Goal: Information Seeking & Learning: Find specific fact

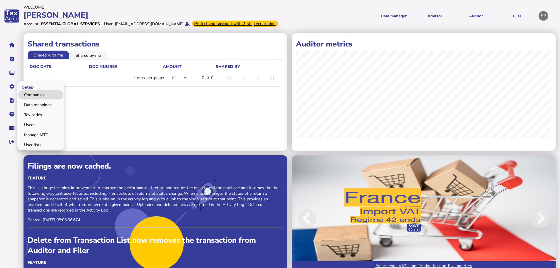
click at [38, 99] on link "Companies" at bounding box center [40, 94] width 45 height 9
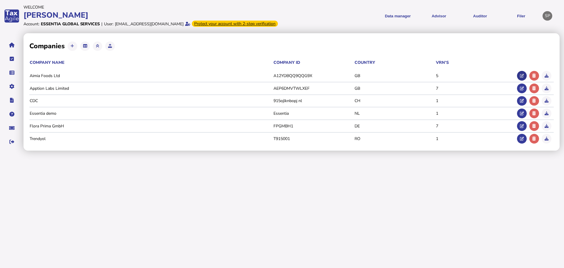
click at [522, 78] on icon at bounding box center [522, 76] width 4 height 4
type input "**********"
select select "**"
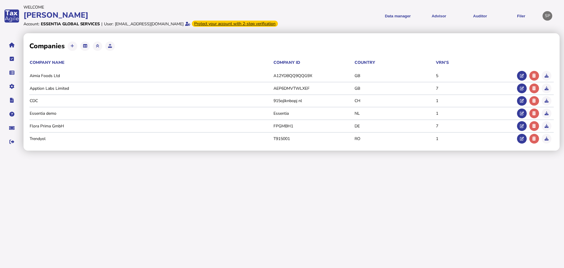
select select "**********"
type input "**********"
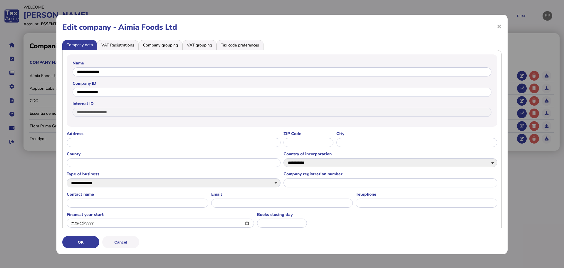
click at [249, 48] on li "Tax code preferences" at bounding box center [240, 45] width 47 height 10
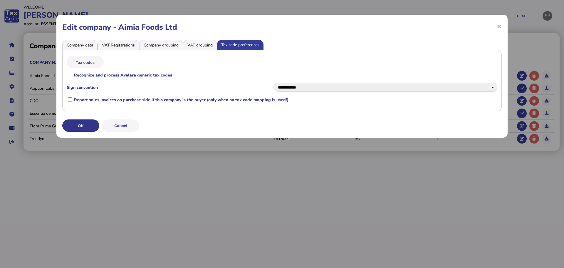
click at [88, 124] on button "OK" at bounding box center [80, 125] width 37 height 12
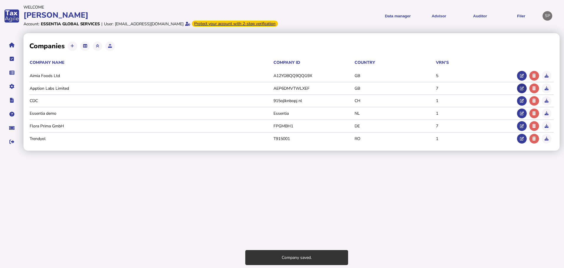
click at [517, 93] on button at bounding box center [522, 88] width 10 height 10
select select "******"
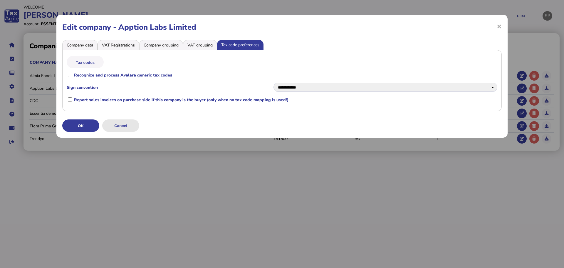
click at [125, 127] on button "Cancel" at bounding box center [120, 125] width 37 height 12
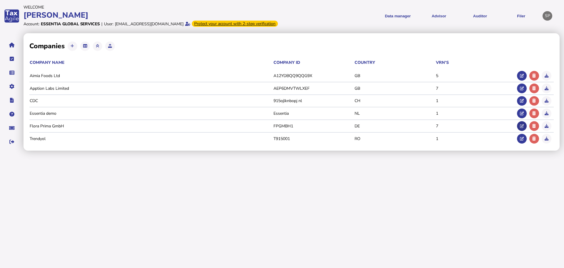
click at [522, 128] on icon at bounding box center [522, 126] width 4 height 4
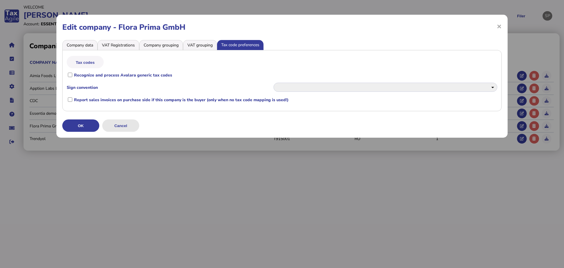
click at [135, 124] on button "Cancel" at bounding box center [120, 125] width 37 height 12
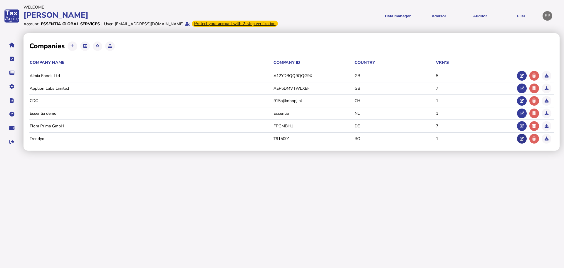
click at [521, 140] on icon at bounding box center [522, 139] width 4 height 4
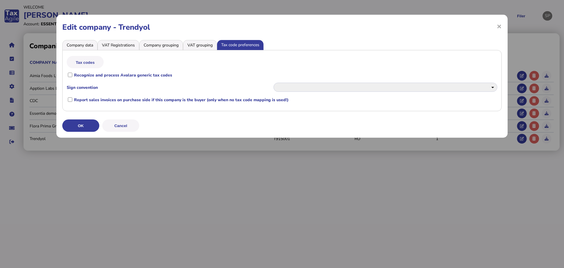
click at [129, 124] on button "Cancel" at bounding box center [120, 125] width 37 height 12
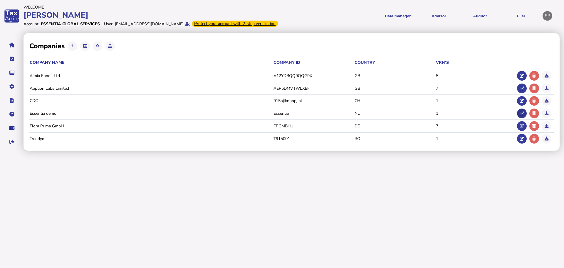
click at [522, 115] on icon at bounding box center [522, 113] width 4 height 4
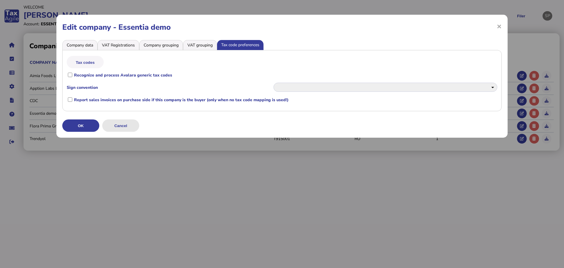
click at [130, 127] on button "Cancel" at bounding box center [120, 125] width 37 height 12
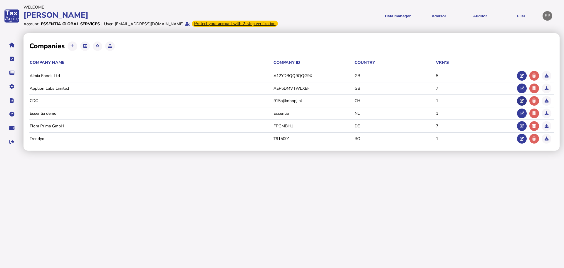
click at [523, 103] on icon at bounding box center [522, 101] width 4 height 4
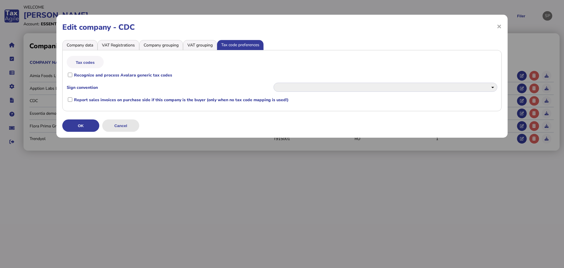
click at [120, 127] on button "Cancel" at bounding box center [120, 125] width 37 height 12
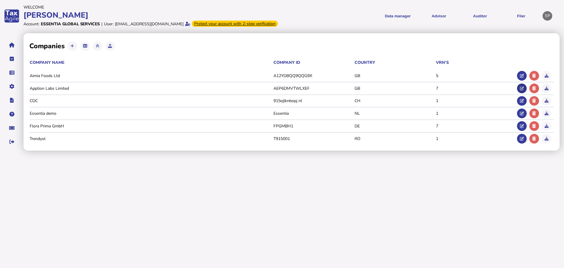
drag, startPoint x: 519, startPoint y: 95, endPoint x: 438, endPoint y: 109, distance: 81.8
click at [519, 93] on button at bounding box center [522, 88] width 10 height 10
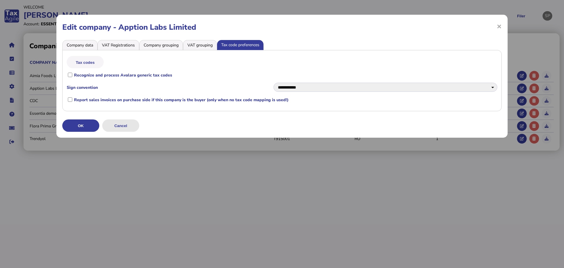
click at [125, 126] on button "Cancel" at bounding box center [120, 125] width 37 height 12
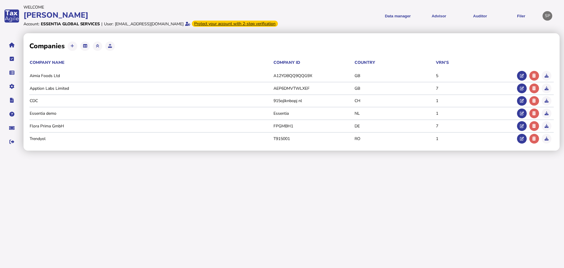
click at [521, 78] on icon at bounding box center [522, 76] width 4 height 4
select select "******"
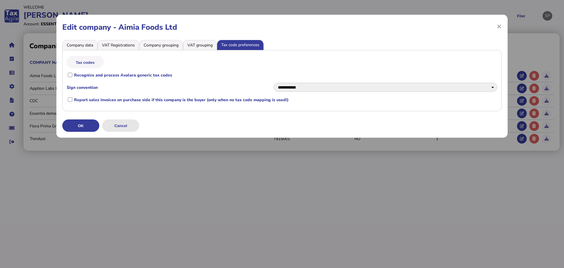
click at [131, 129] on button "Cancel" at bounding box center [120, 125] width 37 height 12
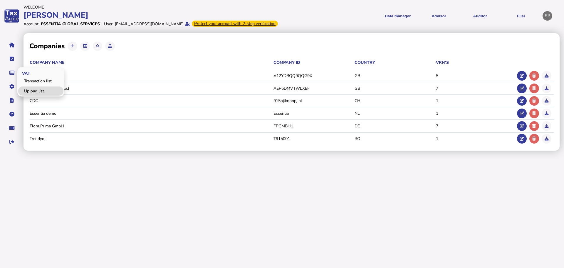
click at [35, 94] on link "Upload list" at bounding box center [40, 90] width 45 height 9
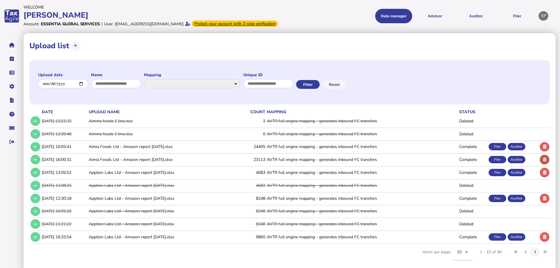
click at [547, 164] on button at bounding box center [545, 160] width 10 height 10
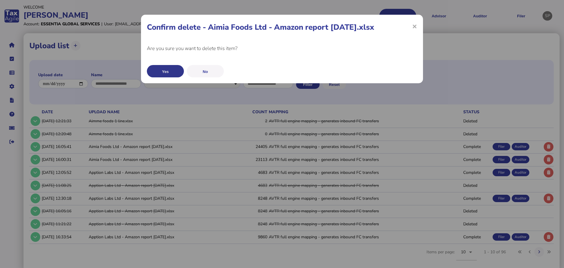
click at [168, 71] on button "Yes" at bounding box center [165, 71] width 37 height 12
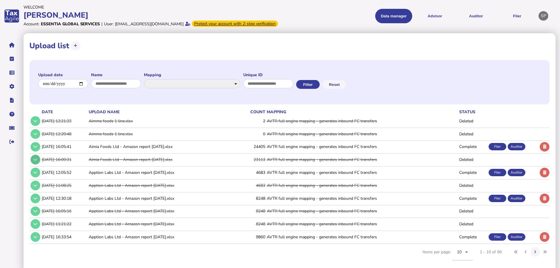
click at [36, 161] on icon at bounding box center [35, 159] width 4 height 4
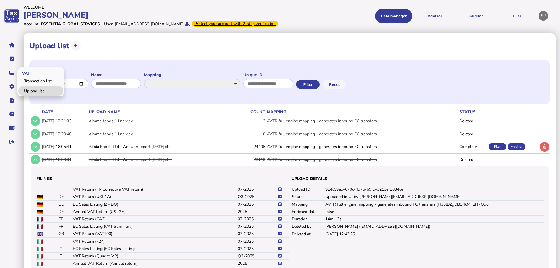
click at [38, 95] on link "Upload list" at bounding box center [40, 90] width 45 height 9
click at [75, 48] on icon at bounding box center [76, 46] width 4 height 4
select select "**********"
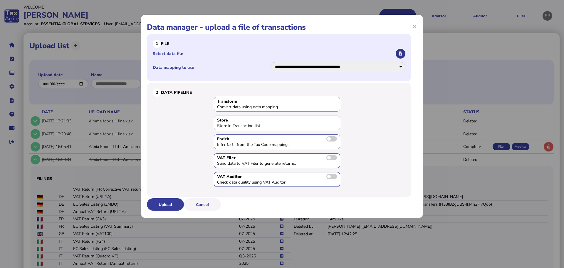
click at [402, 54] on icon "button" at bounding box center [400, 54] width 3 height 4
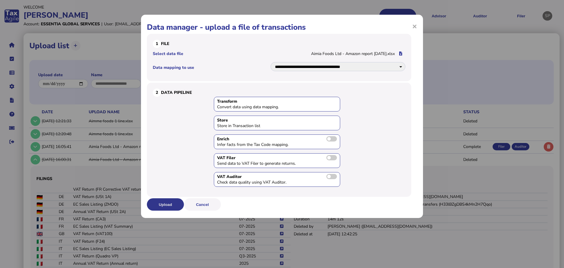
click at [162, 203] on button "Upload" at bounding box center [165, 204] width 37 height 12
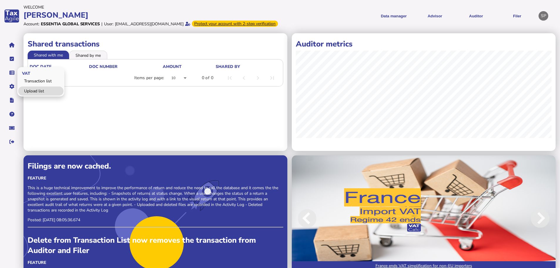
click at [38, 95] on link "Upload list" at bounding box center [40, 90] width 45 height 9
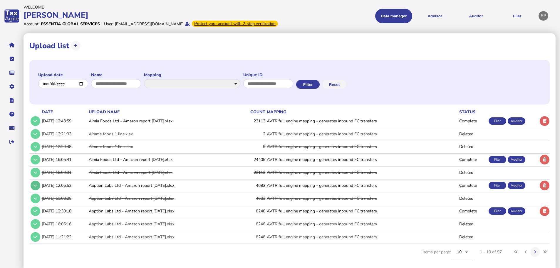
click at [35, 187] on icon at bounding box center [35, 185] width 4 height 4
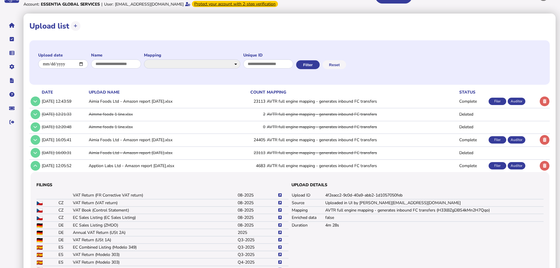
scroll to position [59, 0]
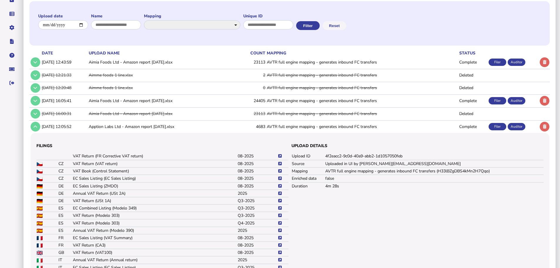
click at [279, 202] on icon at bounding box center [280, 201] width 4 height 4
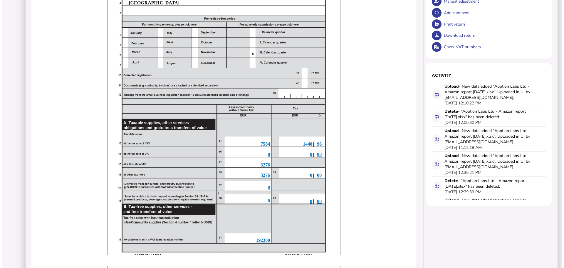
scroll to position [147, 0]
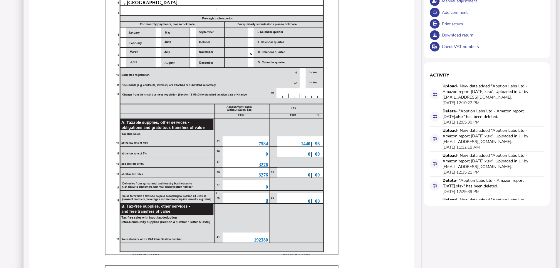
click at [263, 167] on span "3276" at bounding box center [263, 164] width 9 height 5
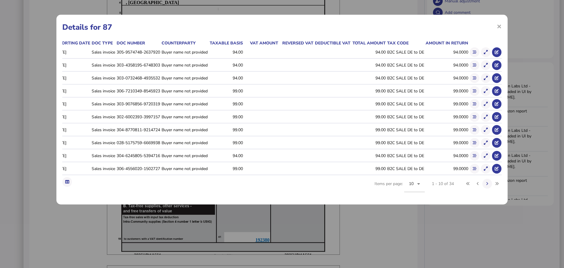
scroll to position [0, 0]
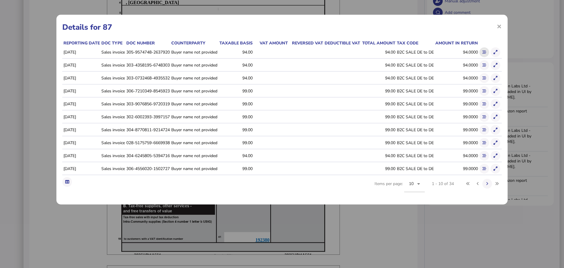
click at [484, 53] on icon at bounding box center [484, 52] width 4 height 4
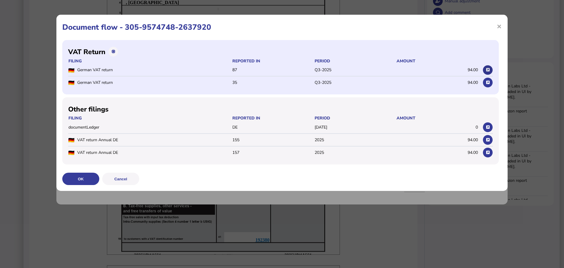
click at [487, 68] on icon at bounding box center [488, 70] width 4 height 4
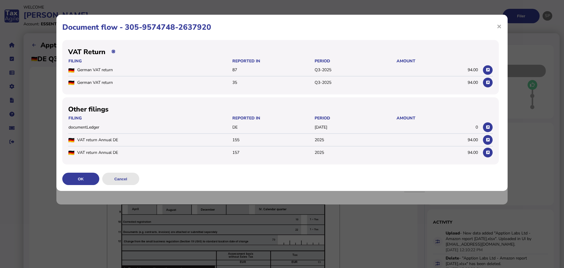
click at [113, 180] on button "Cancel" at bounding box center [120, 178] width 37 height 12
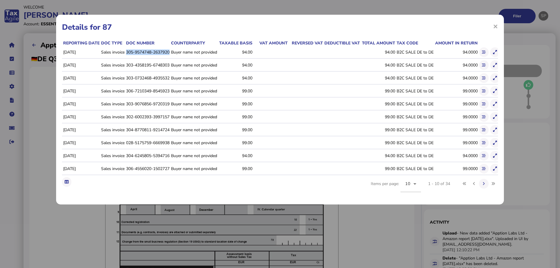
drag, startPoint x: 127, startPoint y: 51, endPoint x: 171, endPoint y: 51, distance: 44.7
click at [170, 51] on td "305-9574748-2637920" at bounding box center [147, 52] width 45 height 12
copy td "305-9574748-2637920"
click at [146, 76] on td "303-0732468-4935532" at bounding box center [147, 78] width 45 height 12
drag, startPoint x: 126, startPoint y: 78, endPoint x: 171, endPoint y: 77, distance: 44.7
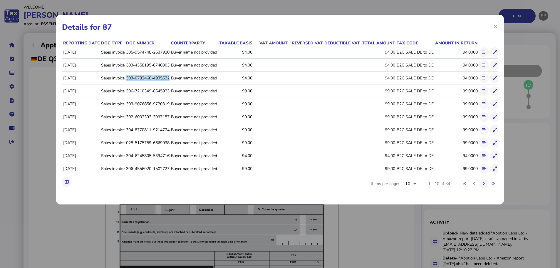
click at [170, 77] on td "303-0732468-4935532" at bounding box center [147, 78] width 45 height 12
copy td "303-0732468-4935532"
click at [47, 118] on div "× Details for 87 Reporting date Doc type Doc number Counterparty Taxable basis …" at bounding box center [280, 134] width 560 height 268
click at [494, 26] on span "×" at bounding box center [495, 26] width 5 height 11
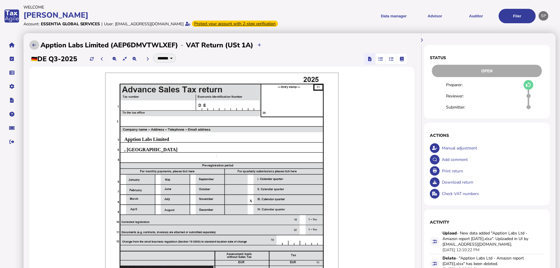
click at [34, 47] on icon at bounding box center [34, 45] width 4 height 4
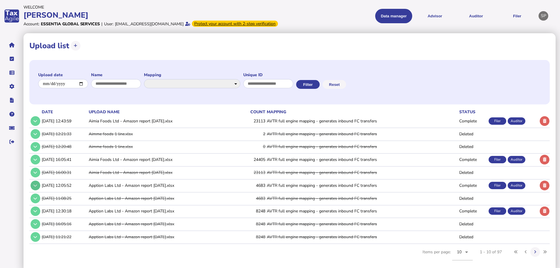
click at [38, 190] on button at bounding box center [36, 185] width 10 height 10
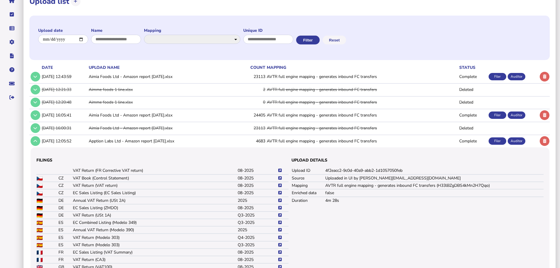
scroll to position [118, 0]
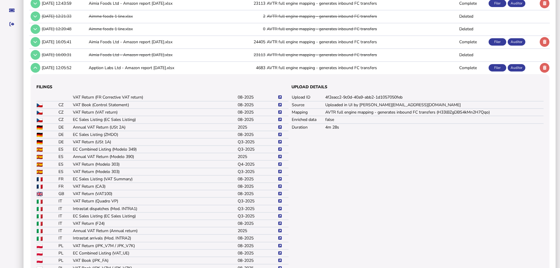
click at [282, 145] on td at bounding box center [283, 141] width 11 height 7
click at [281, 144] on icon at bounding box center [280, 142] width 4 height 4
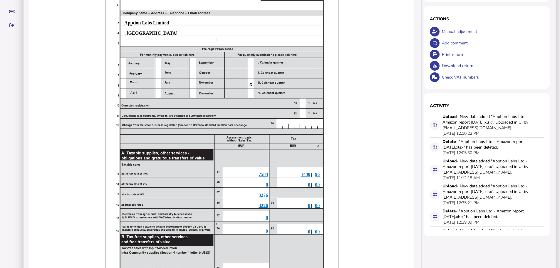
scroll to position [118, 0]
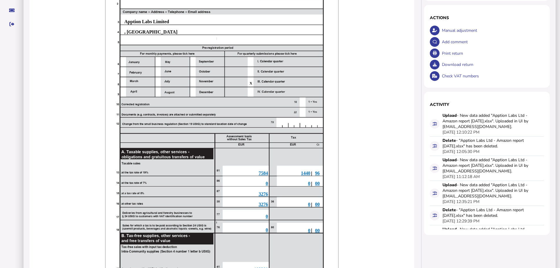
click at [261, 196] on span "3276" at bounding box center [263, 193] width 9 height 5
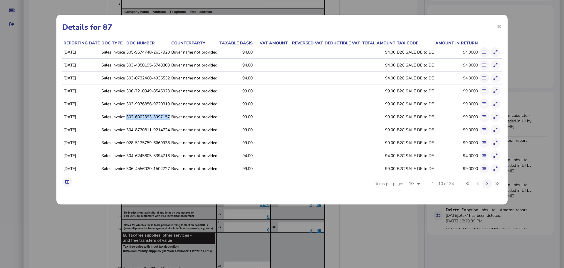
drag, startPoint x: 126, startPoint y: 117, endPoint x: 171, endPoint y: 116, distance: 44.4
click at [170, 116] on td "302-6002393-3997157" at bounding box center [147, 117] width 45 height 12
copy td "302-6002393-3997157"
drag, startPoint x: 127, startPoint y: 129, endPoint x: 171, endPoint y: 129, distance: 43.8
click at [170, 129] on td "304-8770811-9214724" at bounding box center [147, 130] width 45 height 12
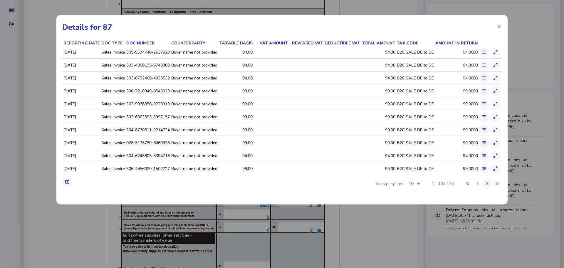
click at [502, 24] on div "× Details for 87 Reporting date Doc type Doc number Counterparty Taxable basis …" at bounding box center [281, 109] width 451 height 189
click at [500, 26] on span "×" at bounding box center [499, 26] width 5 height 11
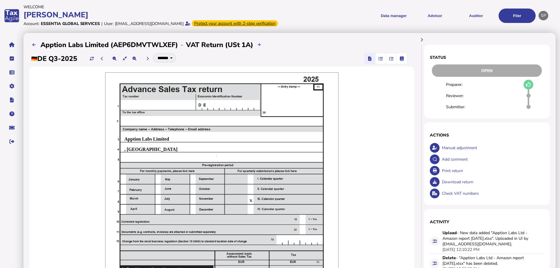
scroll to position [0, 0]
click at [34, 47] on icon at bounding box center [34, 45] width 4 height 4
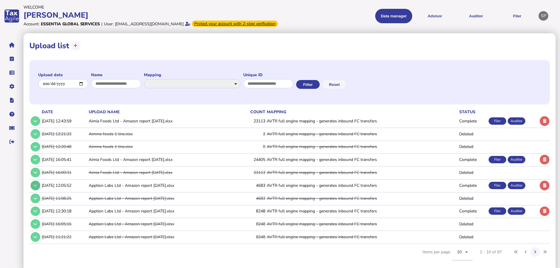
click at [36, 187] on icon at bounding box center [35, 185] width 4 height 4
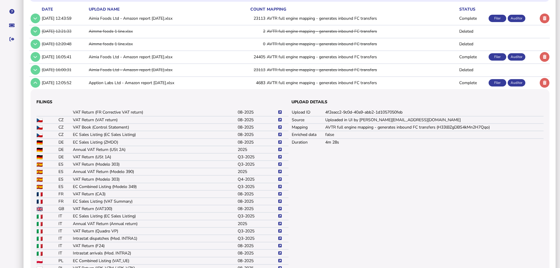
scroll to position [118, 0]
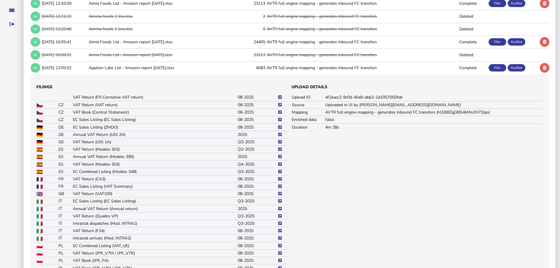
click at [280, 181] on icon at bounding box center [280, 179] width 4 height 4
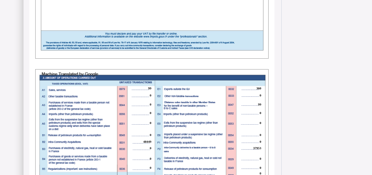
scroll to position [362, 0]
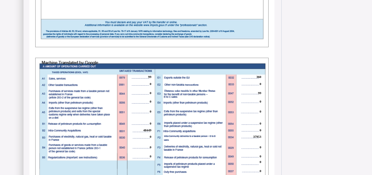
click at [260, 95] on span "99" at bounding box center [259, 93] width 3 height 4
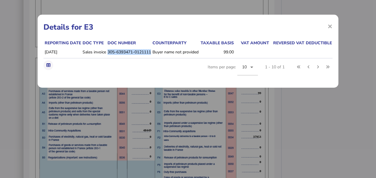
drag, startPoint x: 108, startPoint y: 51, endPoint x: 152, endPoint y: 50, distance: 44.4
click at [151, 50] on td "305-6393471-0121111" at bounding box center [128, 52] width 45 height 12
copy td "305-6393471-0121111"
click at [332, 28] on span "×" at bounding box center [330, 26] width 5 height 11
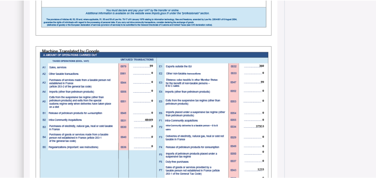
scroll to position [382, 0]
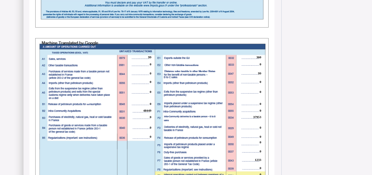
click at [149, 59] on span "99" at bounding box center [149, 58] width 3 height 4
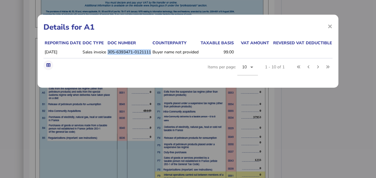
drag, startPoint x: 108, startPoint y: 52, endPoint x: 152, endPoint y: 51, distance: 43.8
click at [151, 51] on td "305-6393471-0121111" at bounding box center [128, 52] width 45 height 12
copy td "305-6393471-0121111"
